Goal: Task Accomplishment & Management: Use online tool/utility

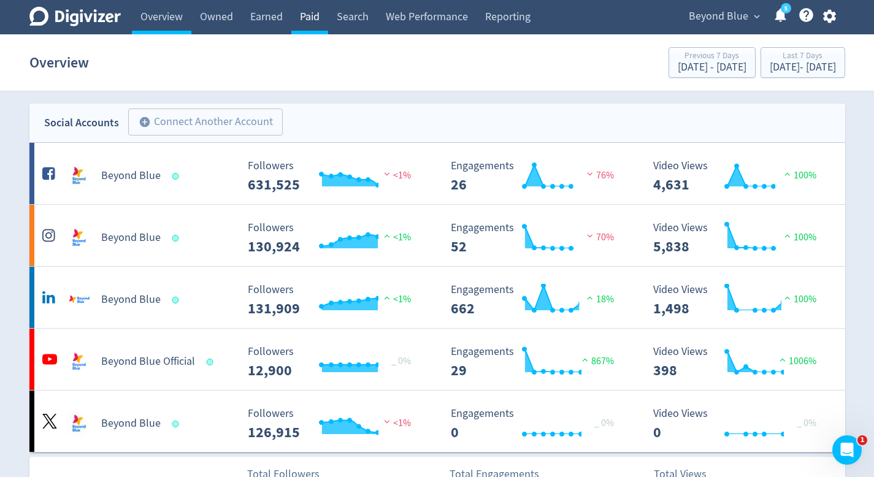
click at [313, 31] on link "Paid" at bounding box center [309, 17] width 37 height 34
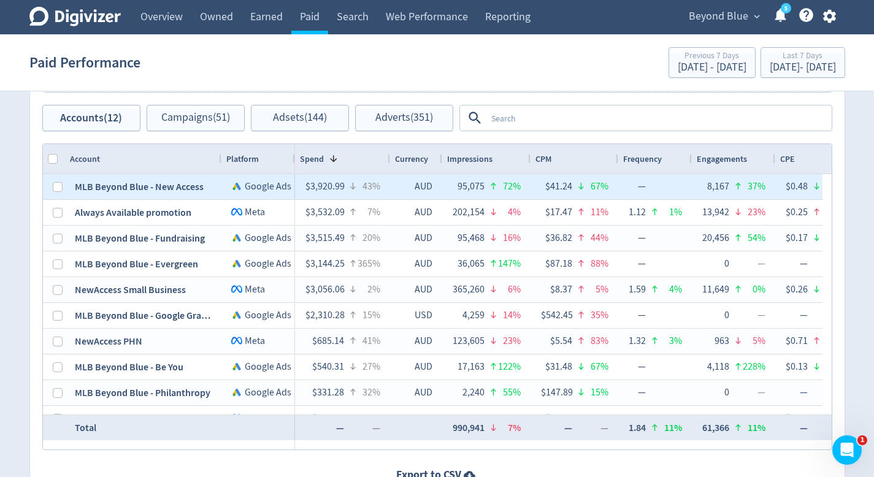
scroll to position [731, 0]
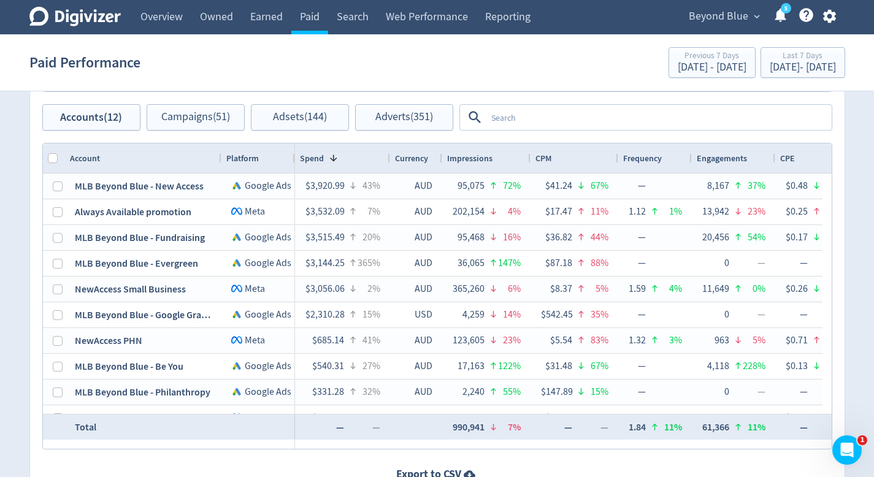
click at [521, 122] on textarea at bounding box center [658, 117] width 344 height 23
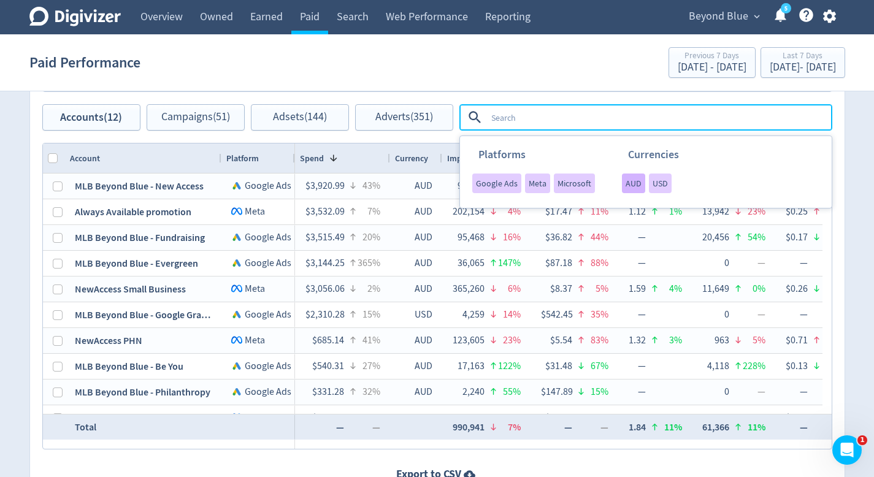
click at [642, 197] on ul "AUD USD" at bounding box center [643, 190] width 69 height 34
click at [640, 188] on div "AUD" at bounding box center [633, 183] width 23 height 20
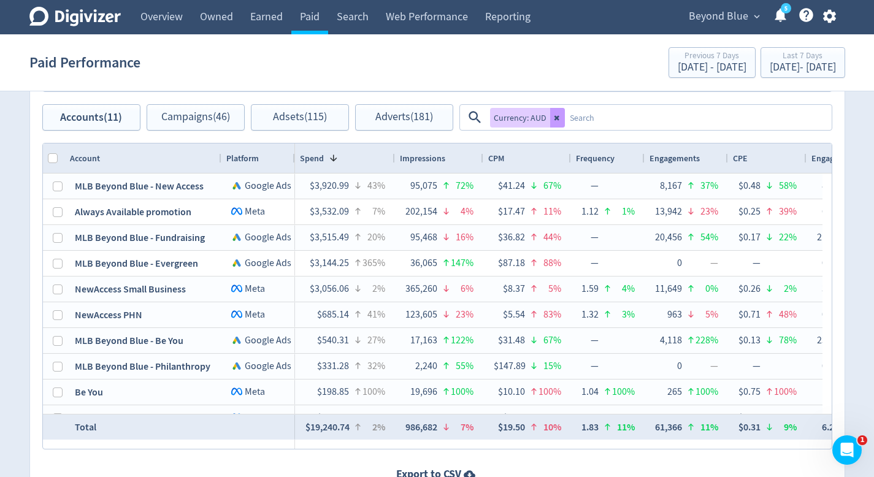
click at [561, 123] on button at bounding box center [557, 118] width 15 height 20
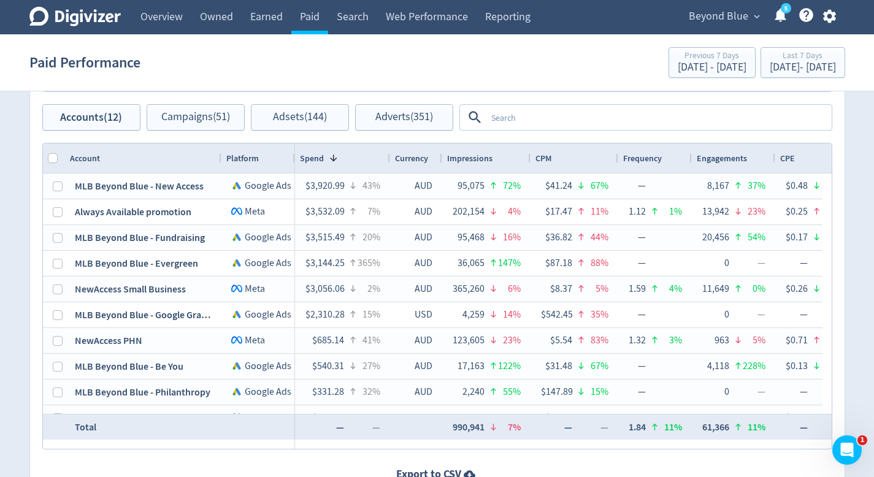
click at [561, 123] on textarea at bounding box center [658, 117] width 344 height 23
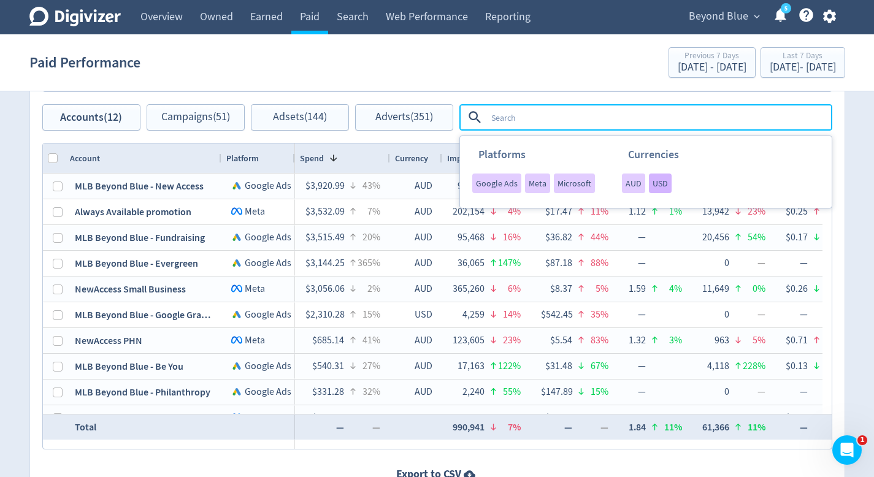
click at [661, 183] on span "USD" at bounding box center [659, 183] width 15 height 9
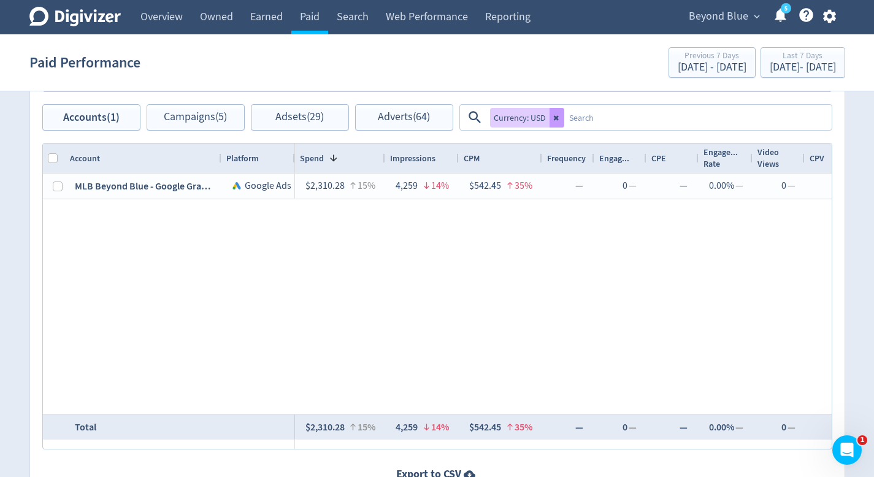
click at [559, 120] on icon at bounding box center [556, 117] width 7 height 7
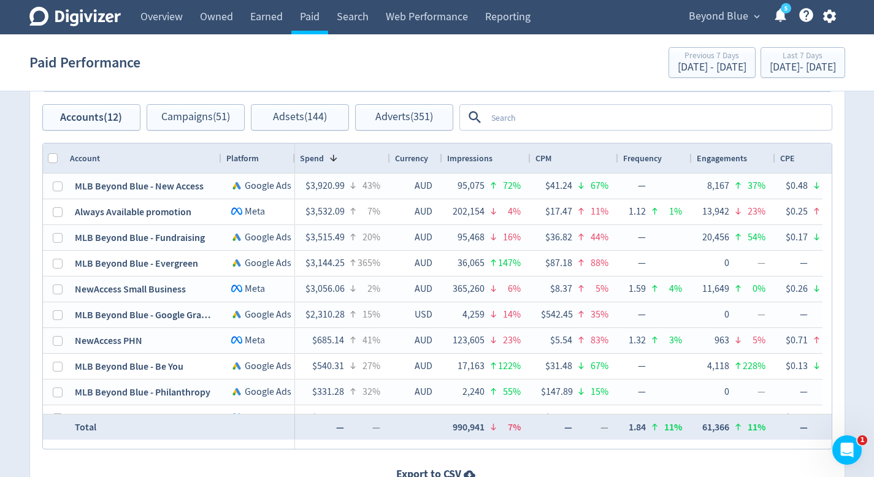
click at [541, 120] on textarea at bounding box center [658, 117] width 344 height 23
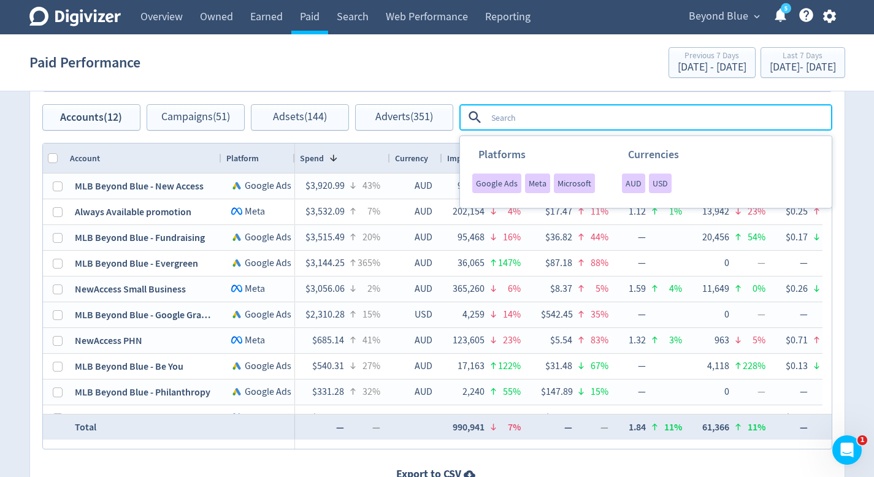
drag, startPoint x: 626, startPoint y: 184, endPoint x: 559, endPoint y: 128, distance: 87.5
click at [626, 184] on span "AUD" at bounding box center [633, 183] width 16 height 9
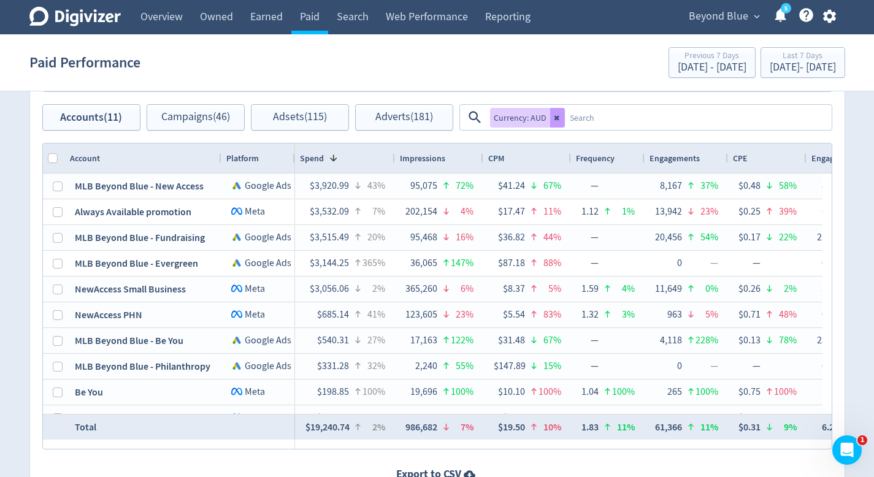
click at [561, 120] on button at bounding box center [557, 118] width 15 height 20
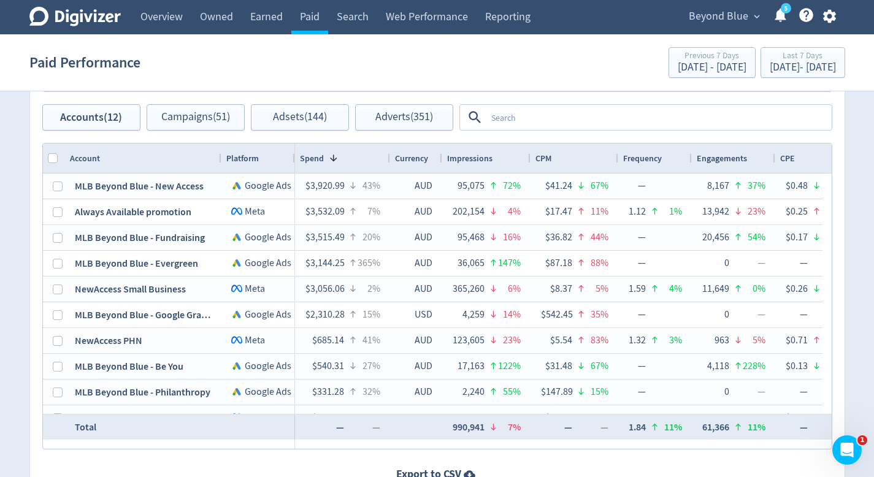
click at [543, 116] on textarea at bounding box center [658, 117] width 344 height 23
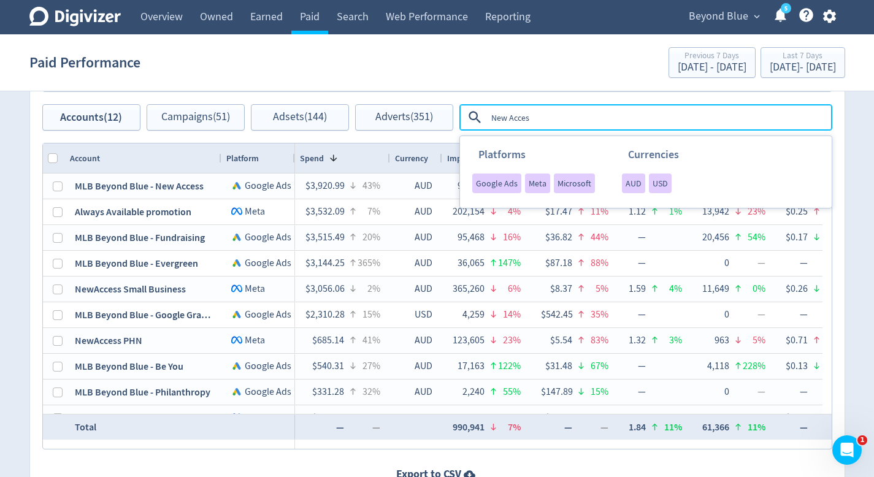
type textarea "New Access"
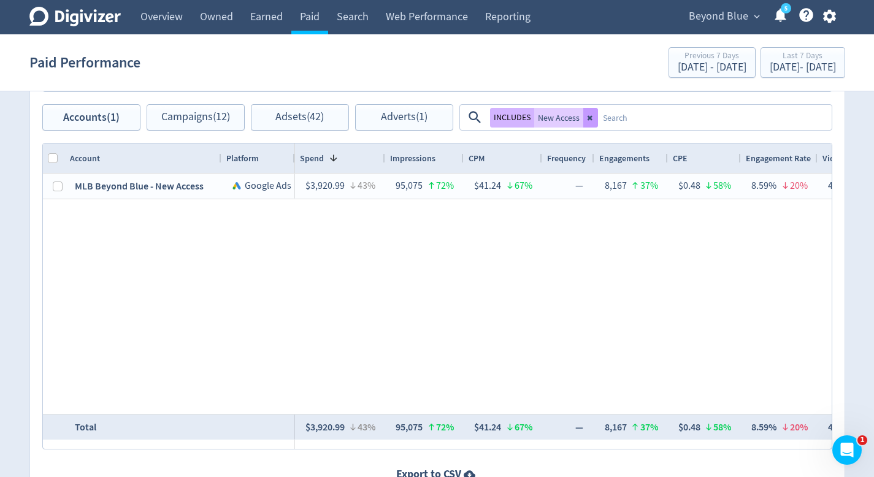
click at [590, 116] on icon at bounding box center [590, 117] width 7 height 7
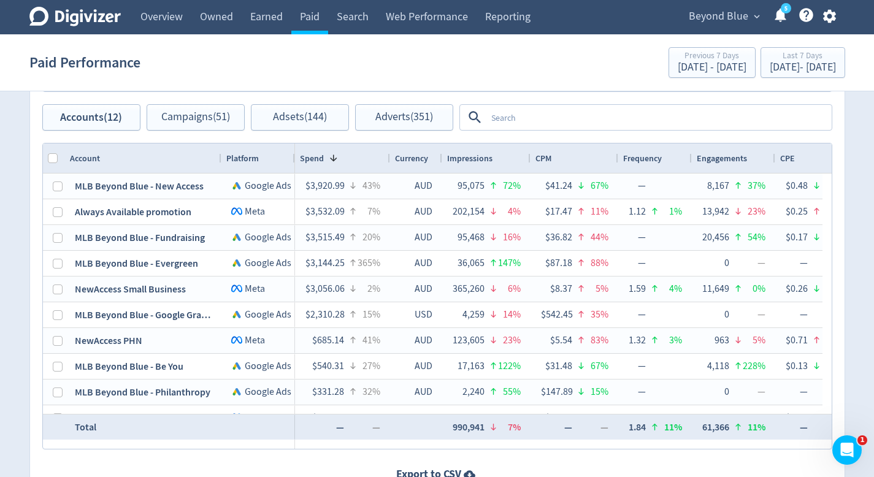
click at [590, 116] on textarea at bounding box center [658, 117] width 344 height 23
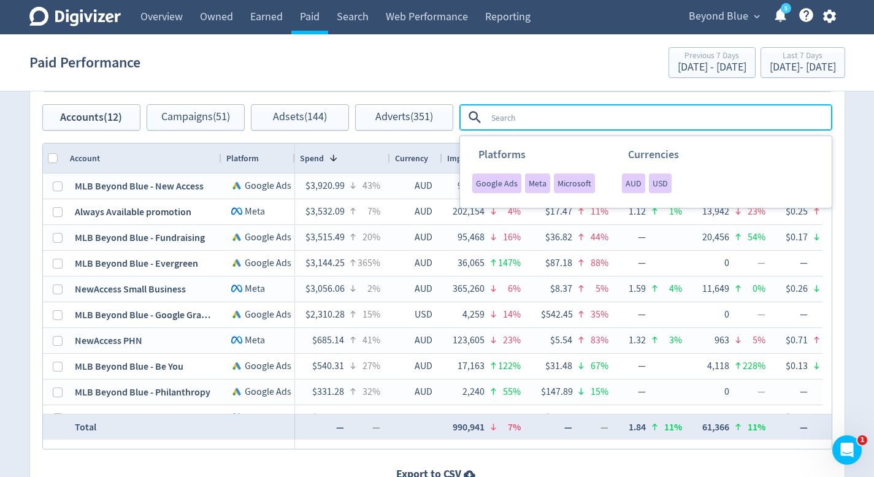
click at [622, 179] on div "AUD" at bounding box center [633, 183] width 23 height 20
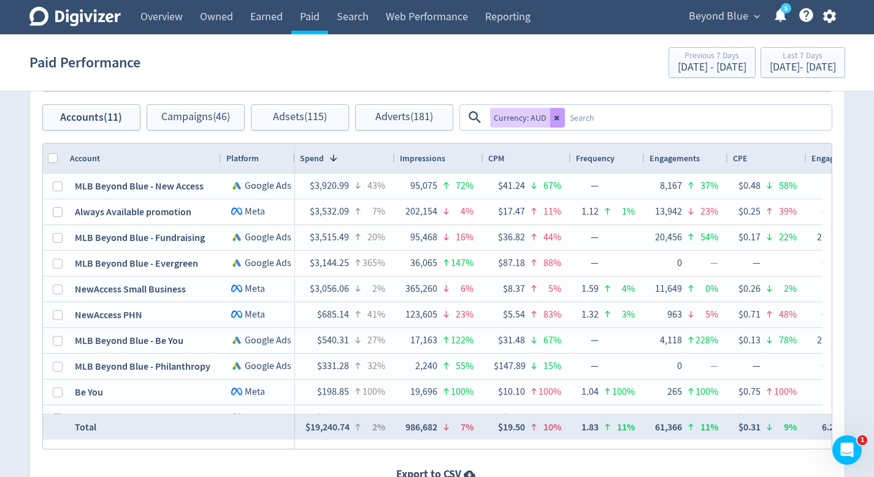
click at [560, 115] on button at bounding box center [557, 118] width 15 height 20
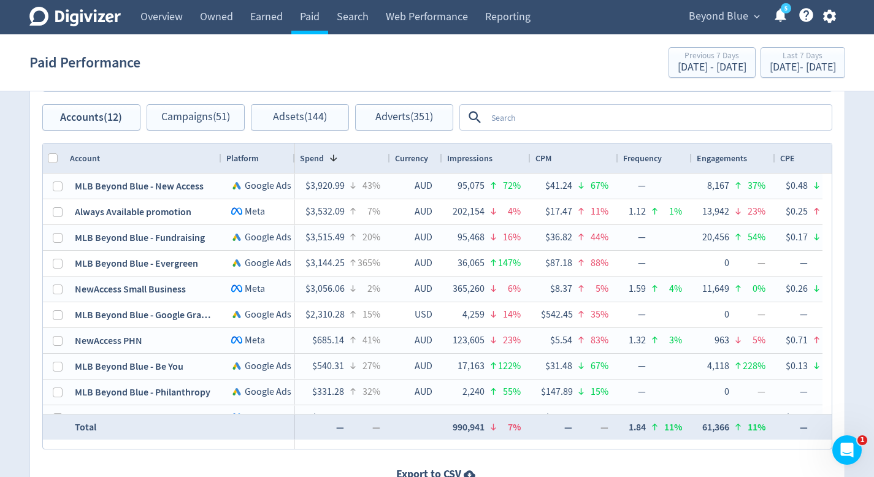
click at [566, 123] on textarea at bounding box center [658, 117] width 344 height 23
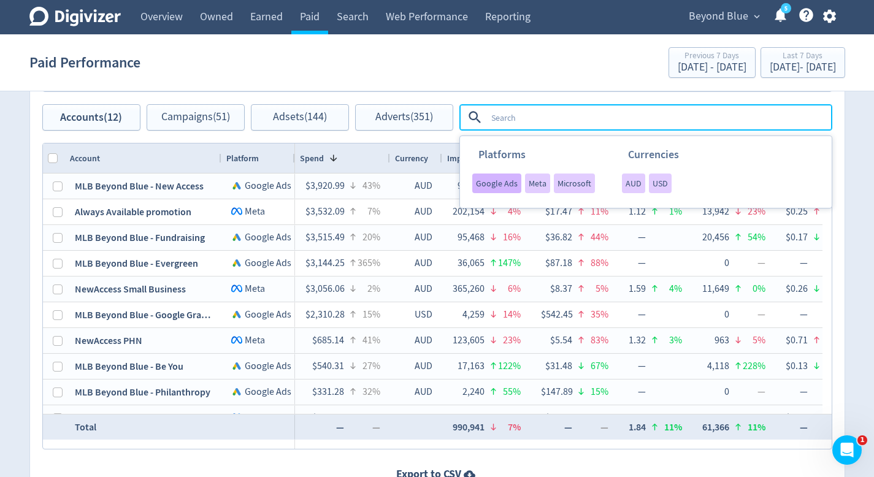
click at [510, 179] on span "Google Ads" at bounding box center [497, 183] width 42 height 9
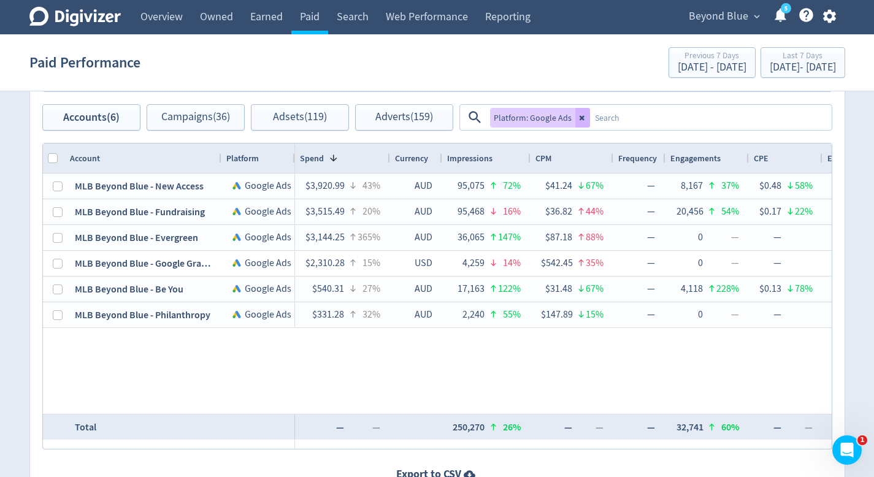
click at [576, 113] on button at bounding box center [582, 118] width 15 height 20
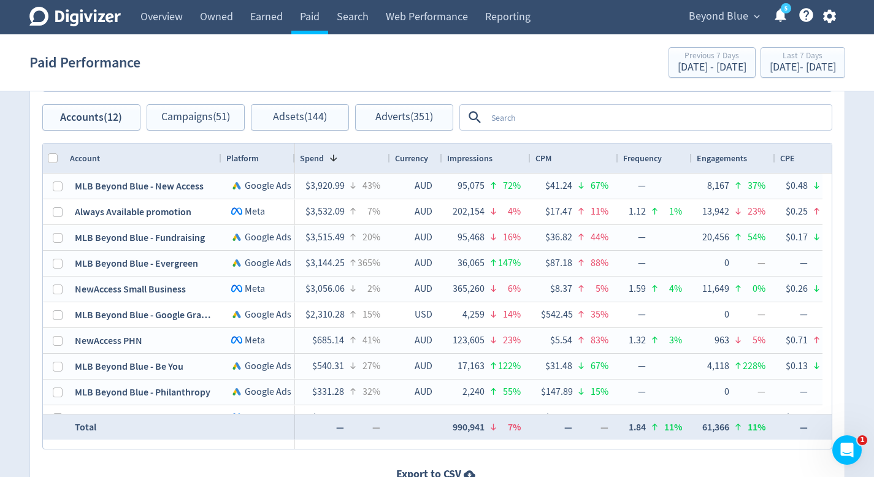
click at [514, 114] on textarea at bounding box center [658, 117] width 344 height 23
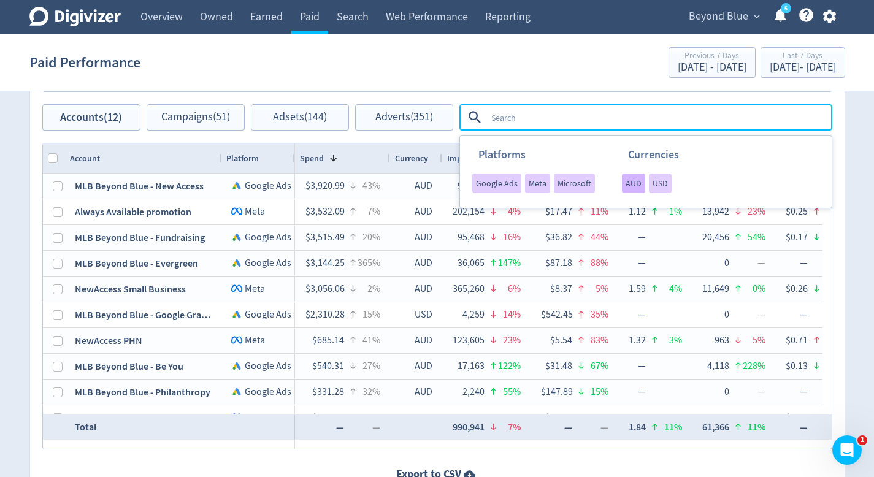
click at [627, 185] on span "AUD" at bounding box center [633, 183] width 16 height 9
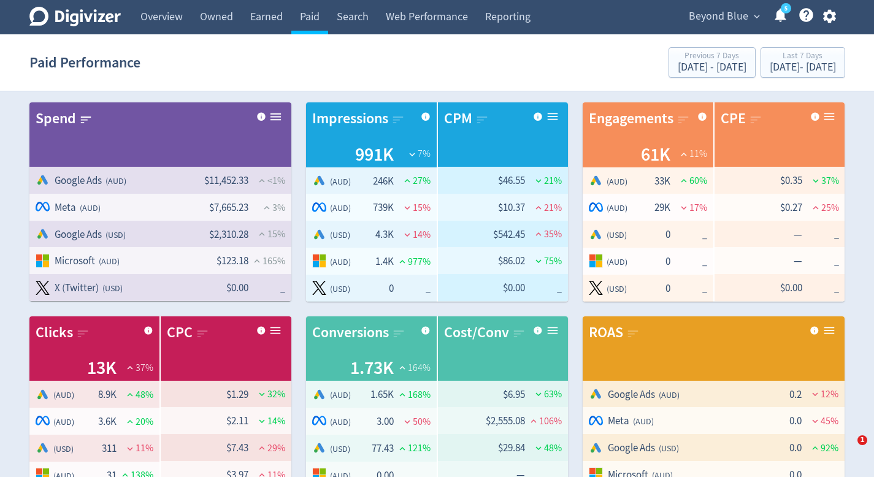
type textarea "New Access"
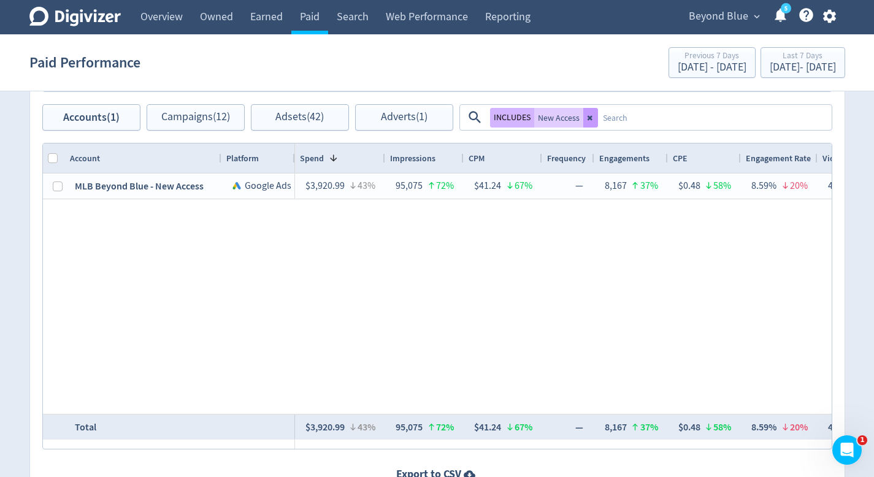
click at [589, 115] on icon at bounding box center [590, 117] width 7 height 7
